Goal: Task Accomplishment & Management: Use online tool/utility

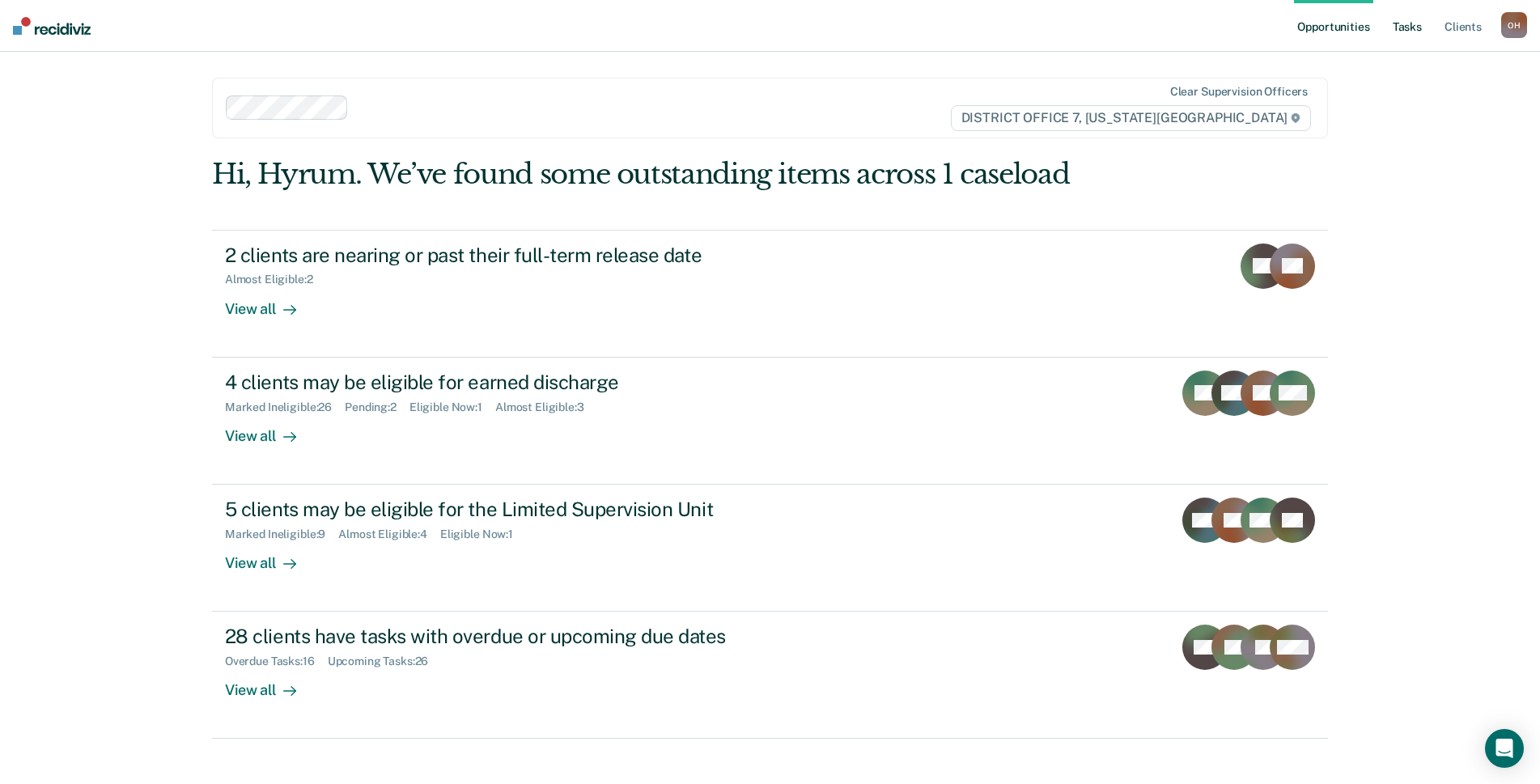
click at [1405, 30] on link "Tasks" at bounding box center [1407, 26] width 35 height 52
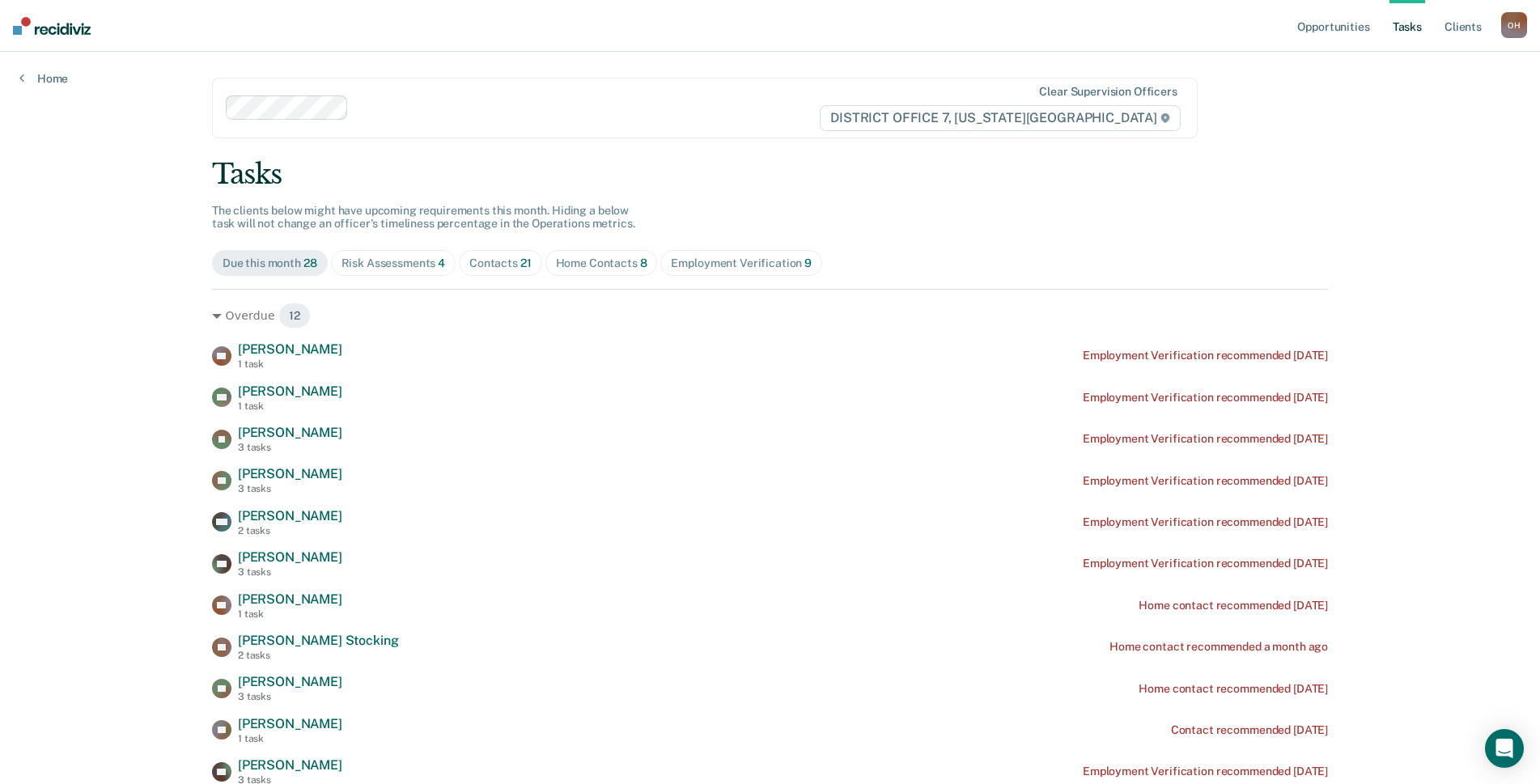
click at [571, 269] on div "Home Contacts 8" at bounding box center [601, 263] width 91 height 14
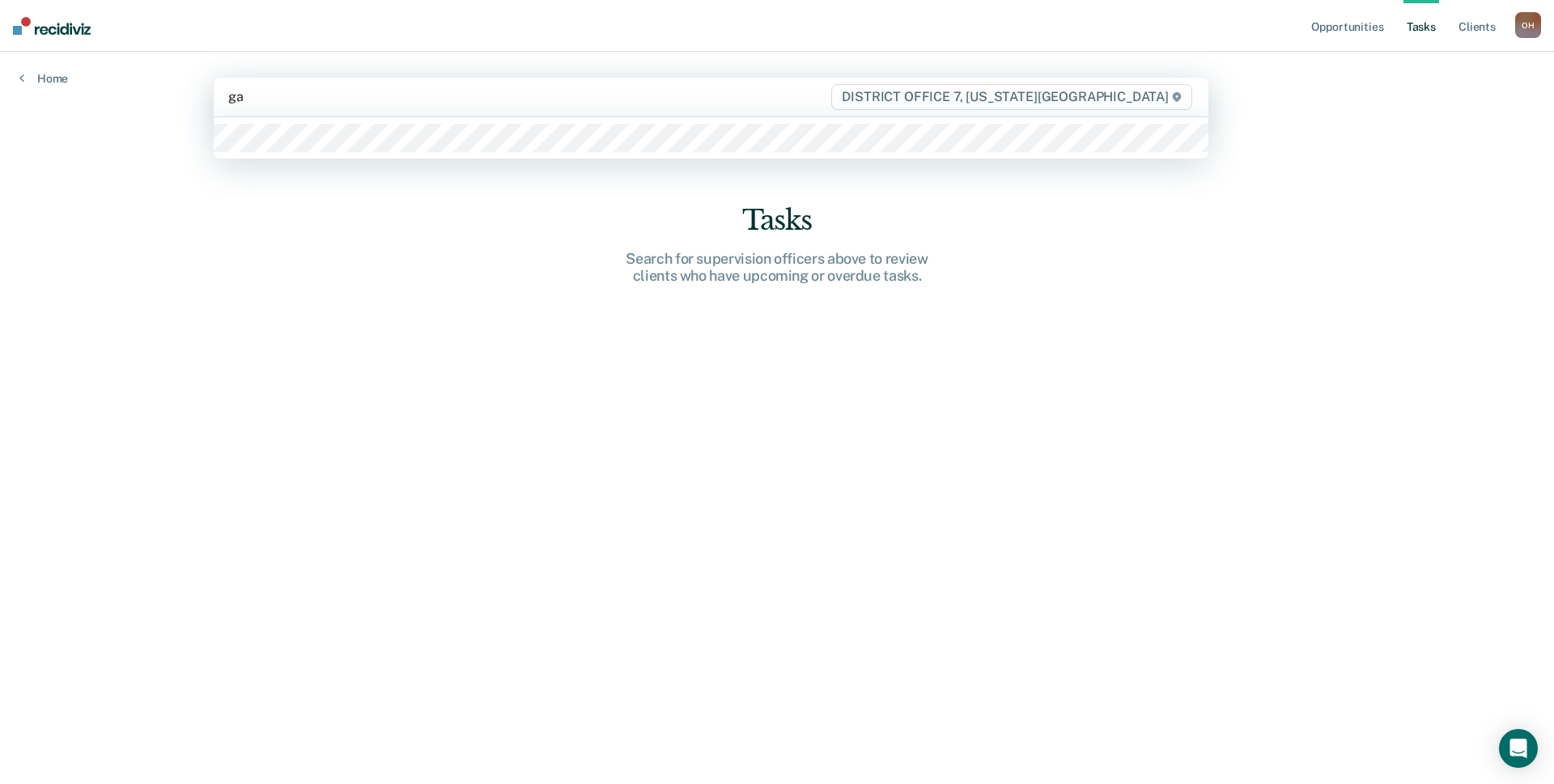
type input "gar"
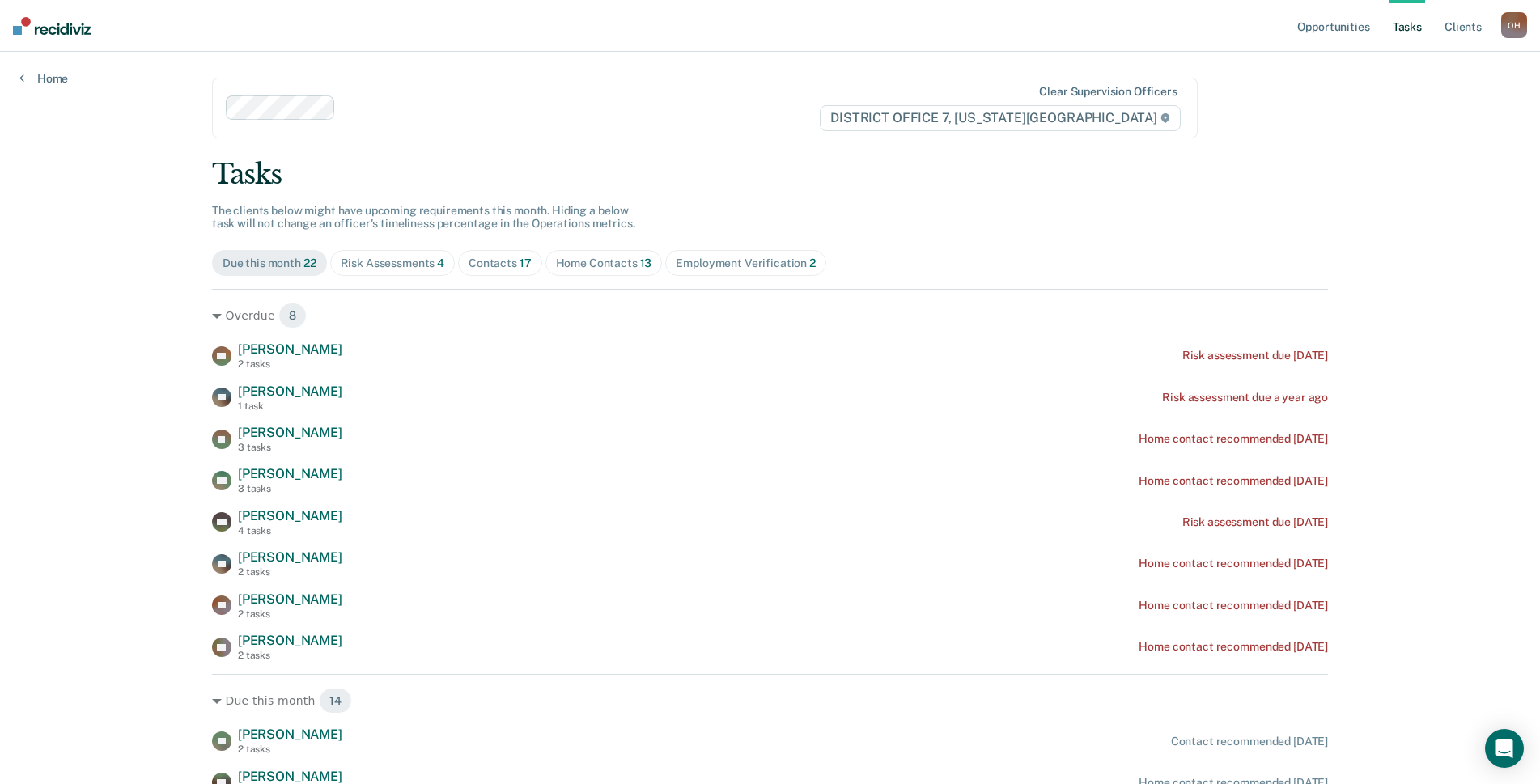
click at [616, 267] on div "Home Contacts 13" at bounding box center [604, 263] width 97 height 14
